Goal: Task Accomplishment & Management: Manage account settings

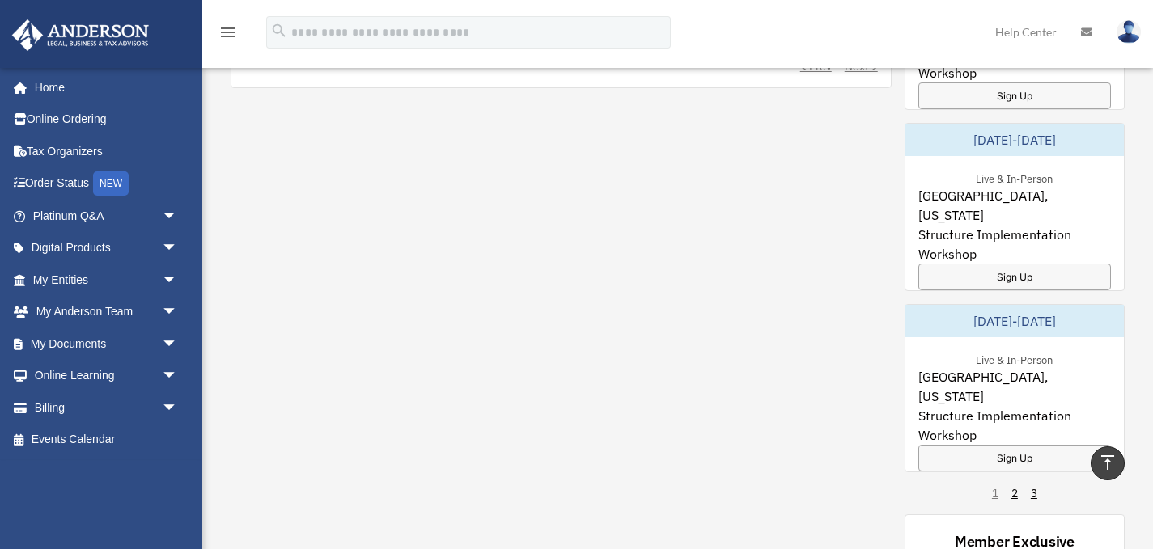
scroll to position [961, 0]
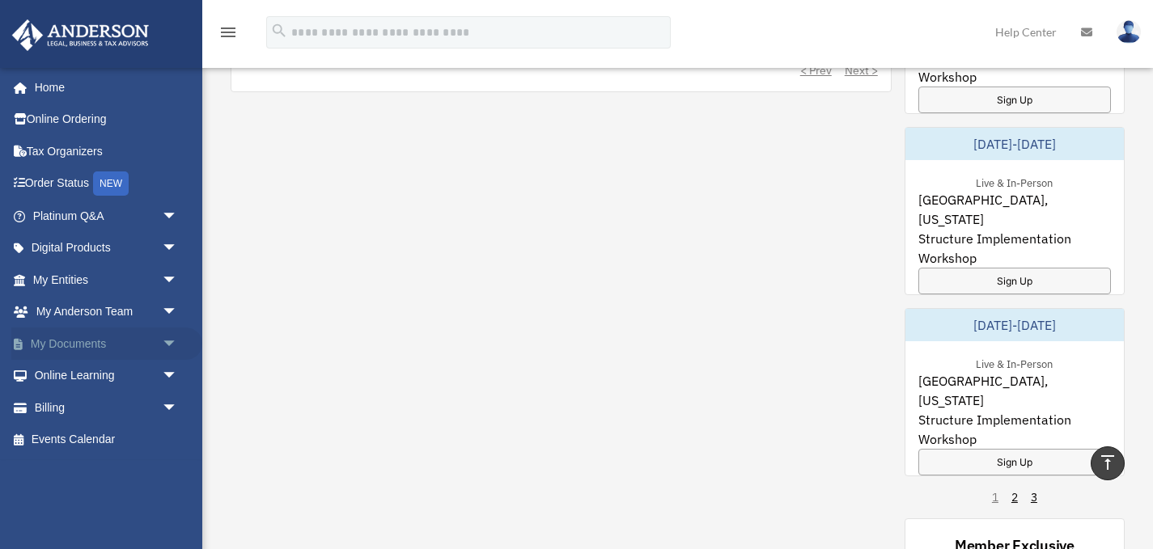
click at [69, 350] on link "My Documents arrow_drop_down" at bounding box center [106, 344] width 191 height 32
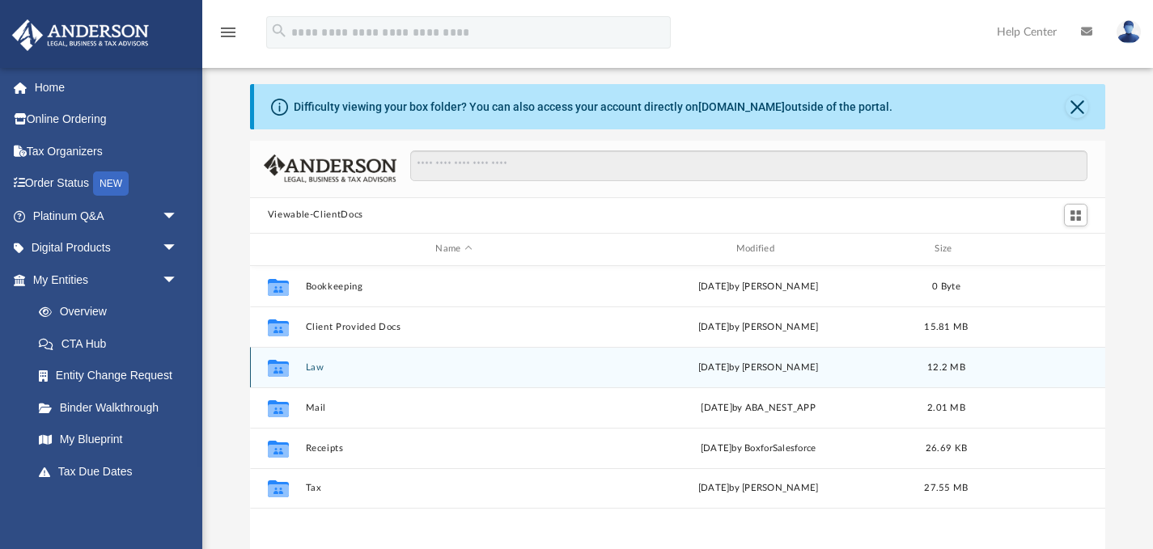
scroll to position [41, 0]
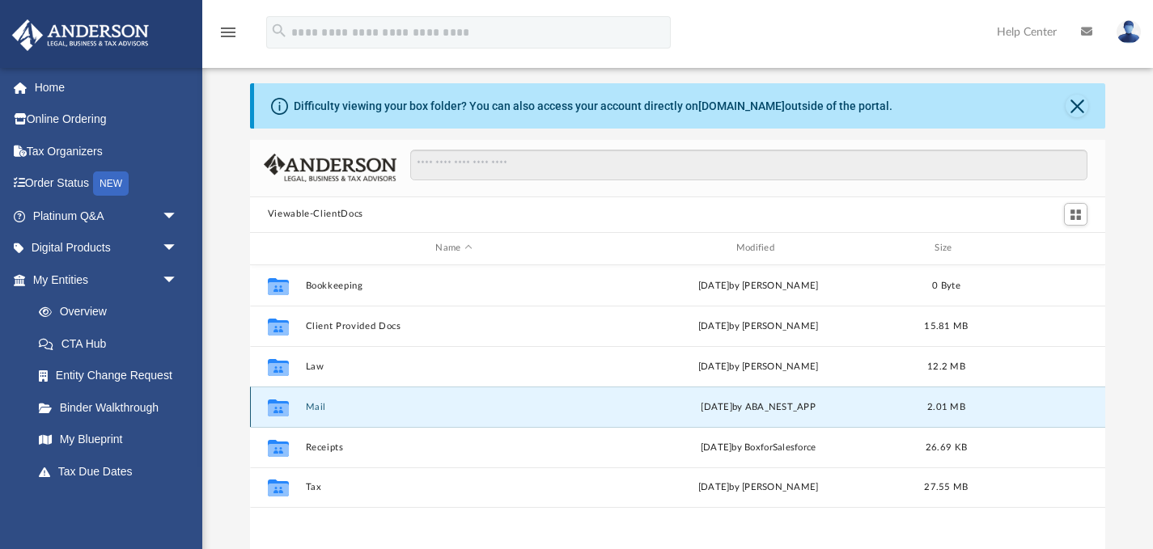
click at [420, 405] on button "Mail" at bounding box center [453, 406] width 297 height 11
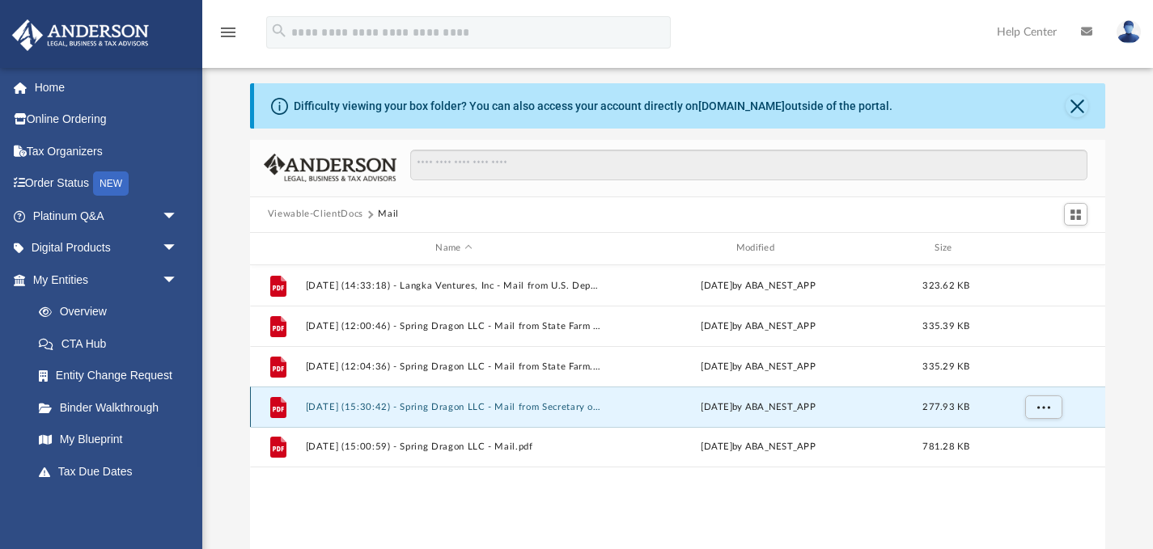
click at [436, 408] on button "[DATE] (15:30:42) - Spring Dragon LLC - Mail from Secretary of State Corporatio…" at bounding box center [453, 406] width 297 height 11
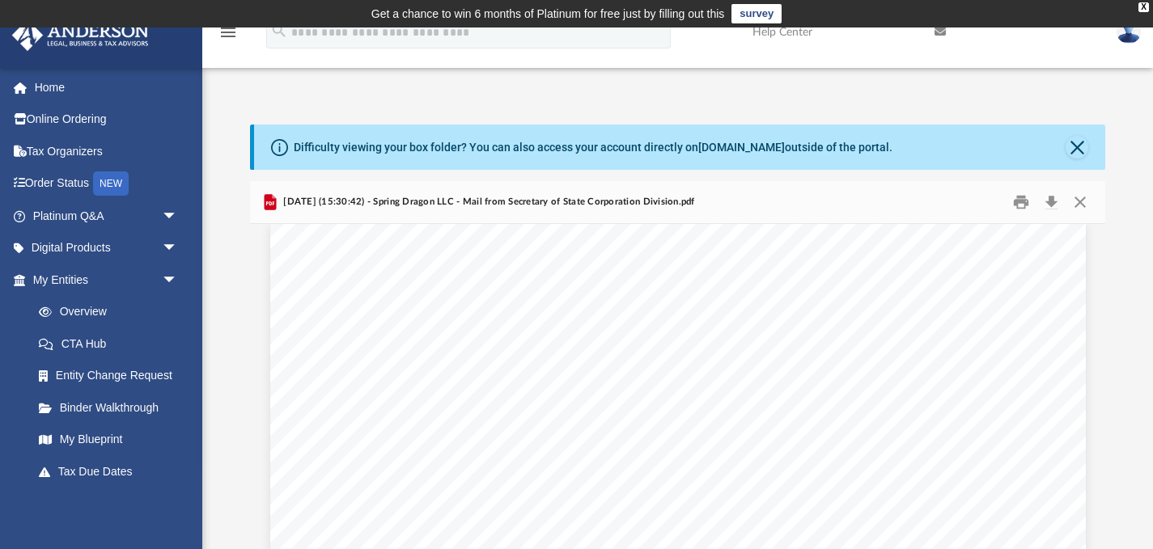
scroll to position [0, 0]
click at [1088, 434] on button "Preview" at bounding box center [1089, 432] width 36 height 45
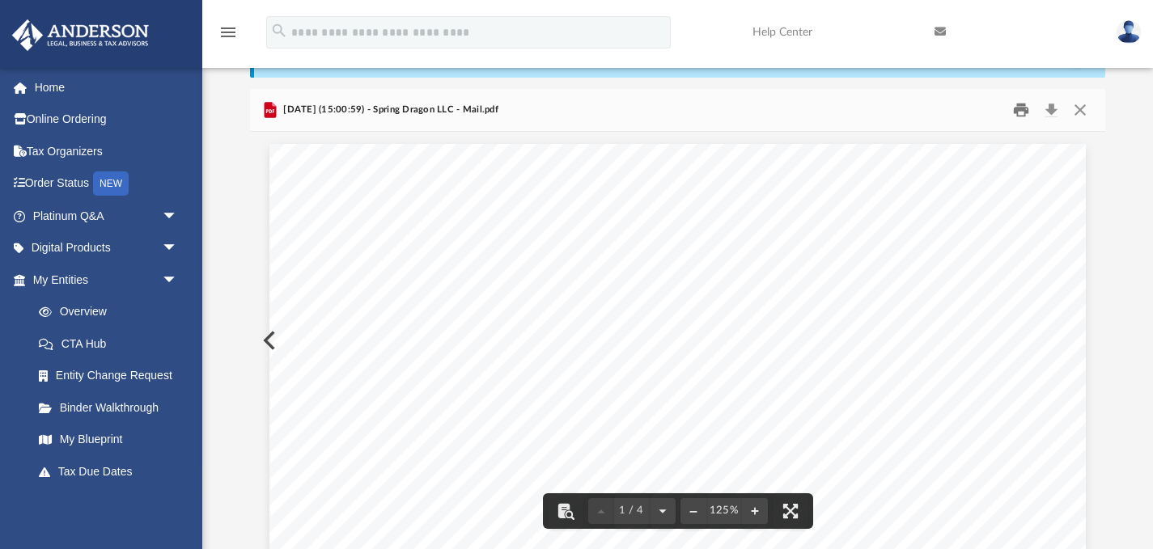
click at [1019, 110] on button "Print" at bounding box center [1021, 109] width 32 height 25
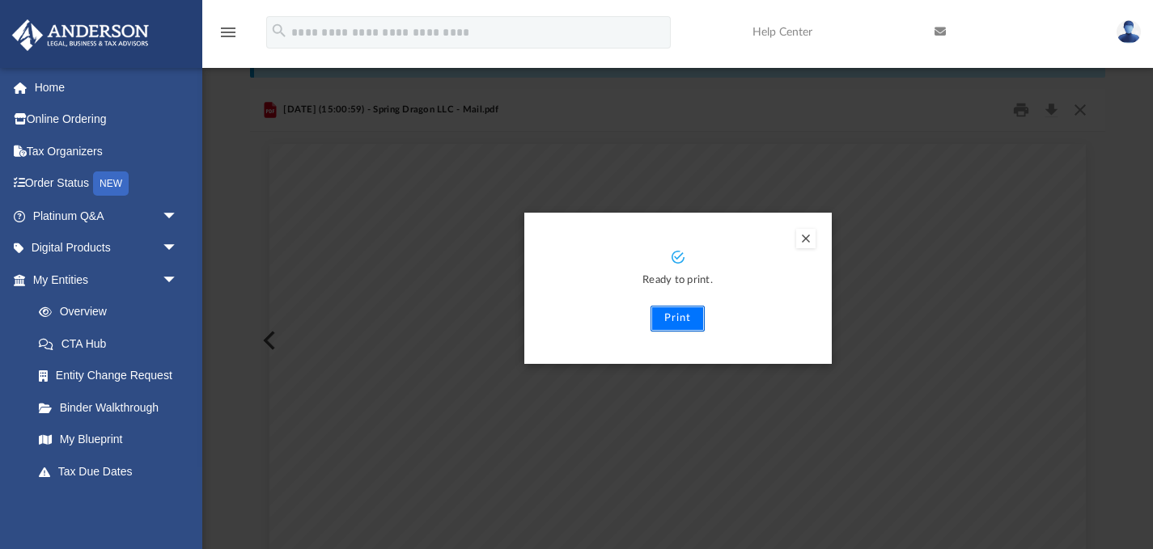
click at [682, 320] on button "Print" at bounding box center [678, 319] width 54 height 26
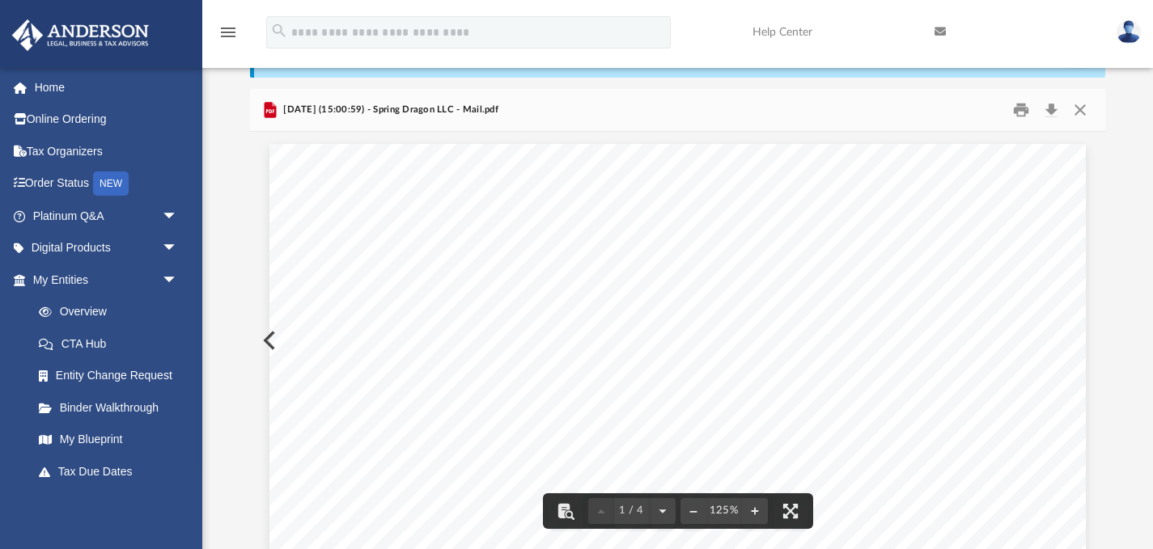
click at [1130, 31] on img at bounding box center [1129, 31] width 24 height 23
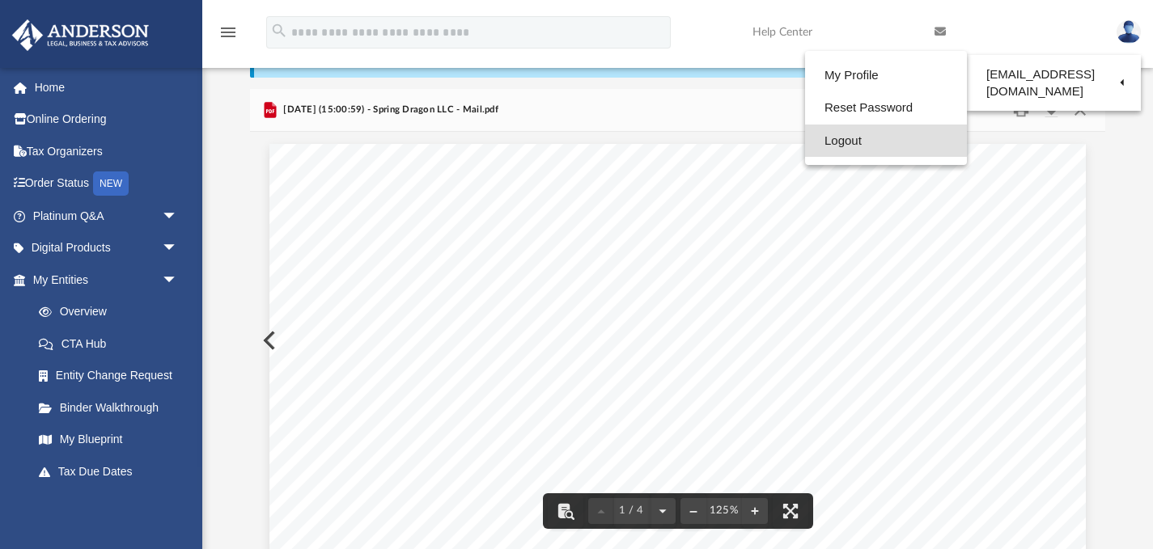
click at [858, 138] on link "Logout" at bounding box center [886, 141] width 162 height 33
